Goal: Task Accomplishment & Management: Manage account settings

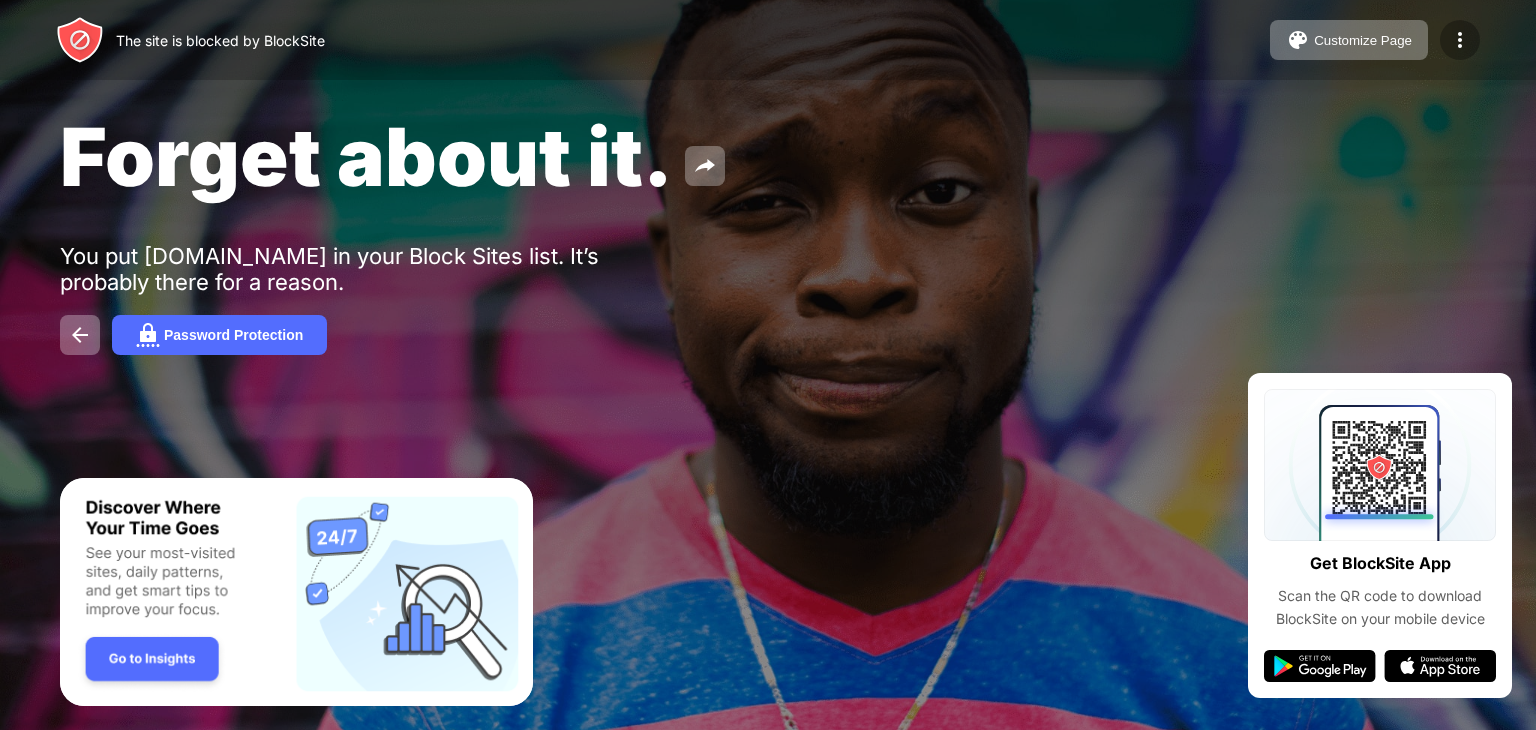
click at [1456, 44] on img at bounding box center [1460, 40] width 24 height 24
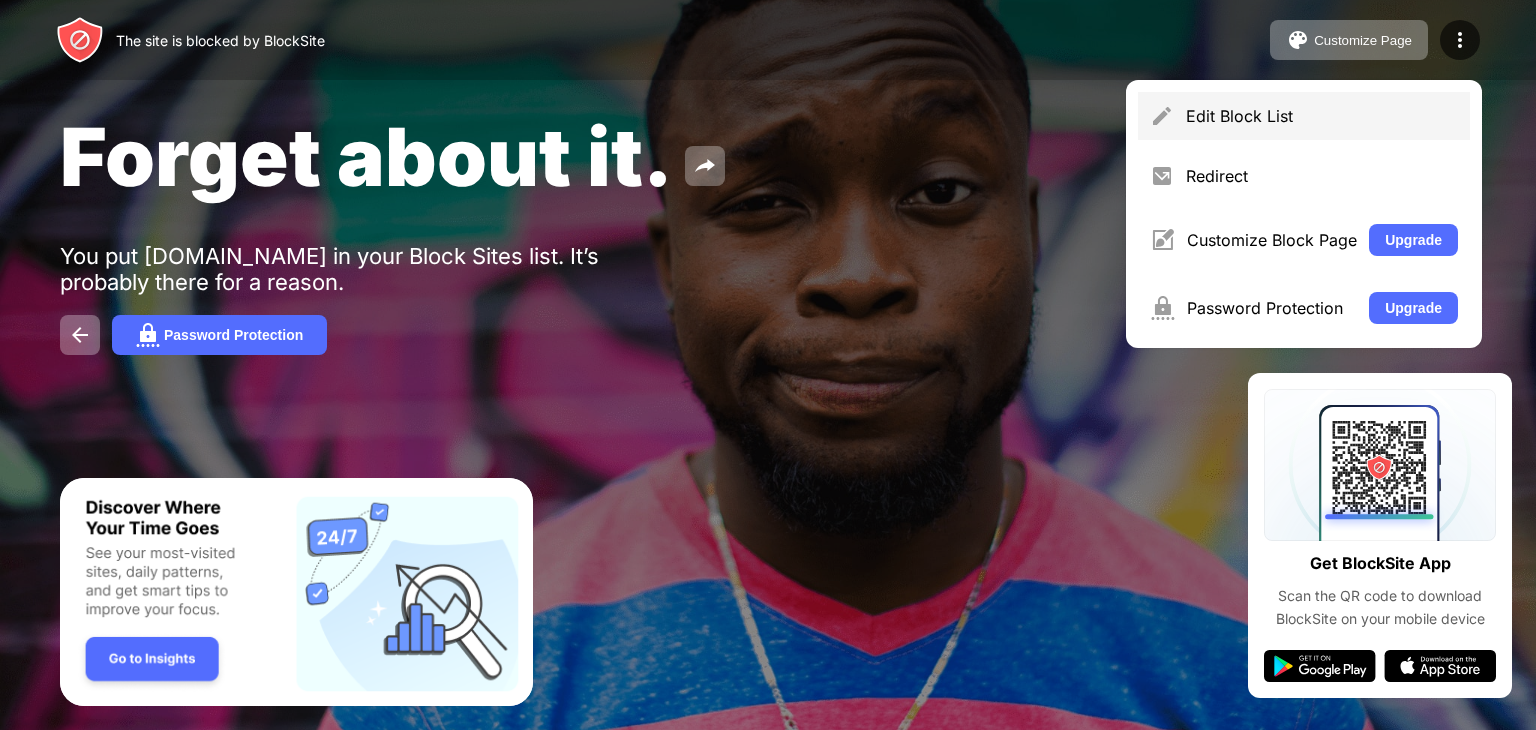
click at [1308, 106] on div "Edit Block List" at bounding box center [1322, 116] width 272 height 20
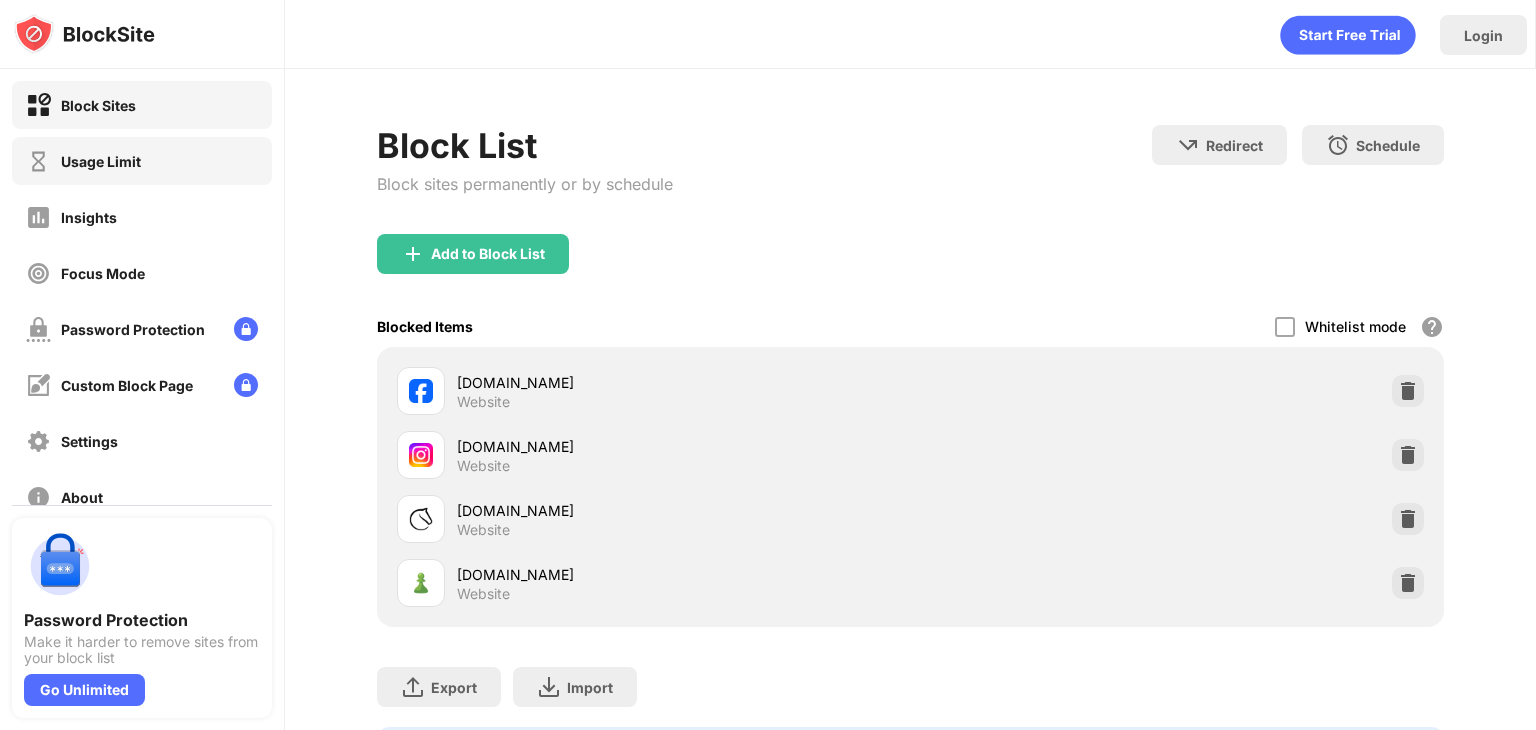
click at [196, 168] on div "Usage Limit" at bounding box center [142, 161] width 260 height 48
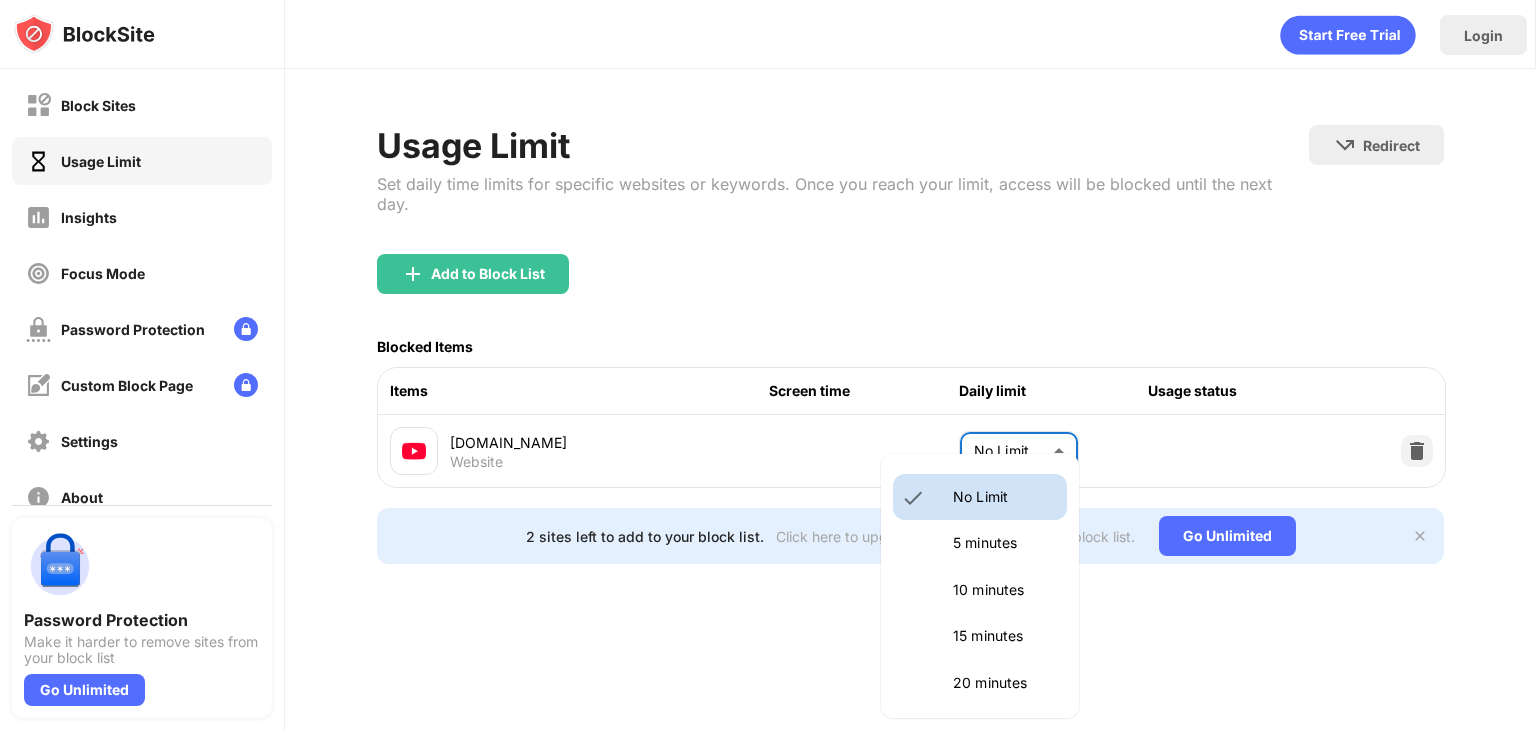
click at [980, 435] on body "Block Sites Usage Limit Insights Focus Mode Password Protection Custom Block Pa…" at bounding box center [768, 365] width 1536 height 730
click at [947, 541] on li "5 minutes" at bounding box center [980, 543] width 174 height 46
type input "*"
